Goal: Transaction & Acquisition: Purchase product/service

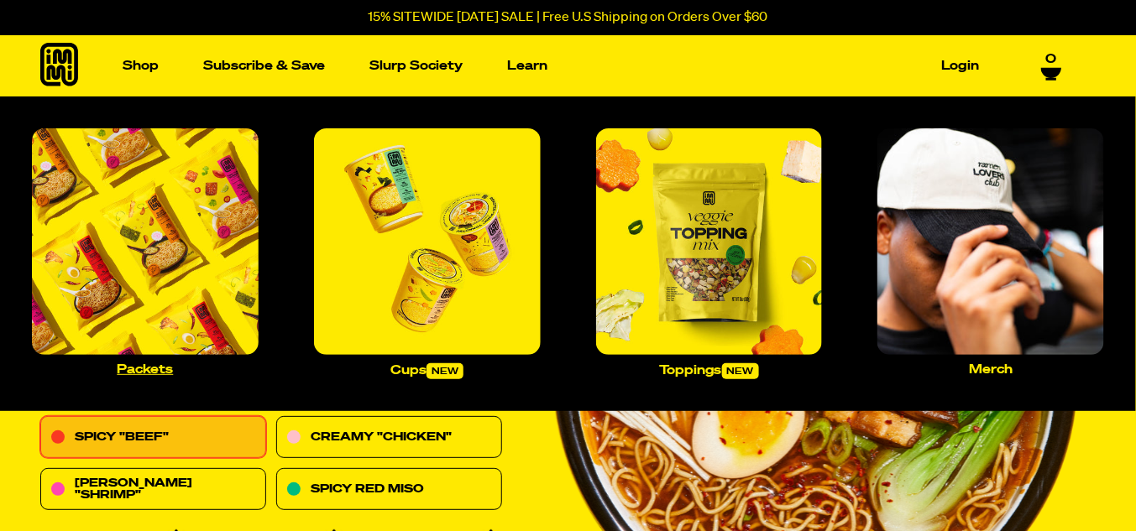
click at [132, 225] on img "Main navigation" at bounding box center [145, 241] width 227 height 227
